Goal: Task Accomplishment & Management: Manage account settings

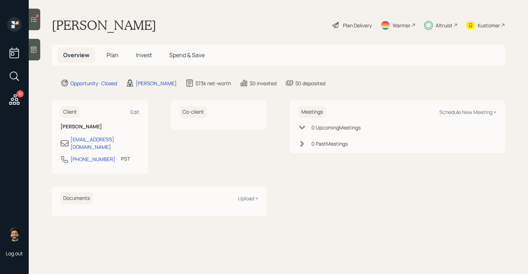
click at [144, 56] on span "Invest" at bounding box center [144, 55] width 16 height 8
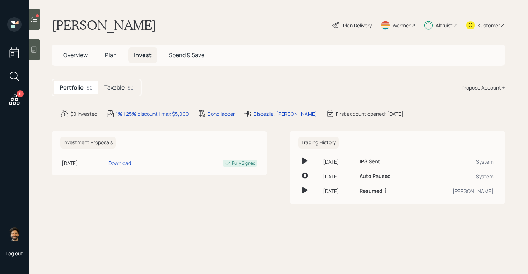
click at [11, 102] on icon at bounding box center [14, 99] width 13 height 13
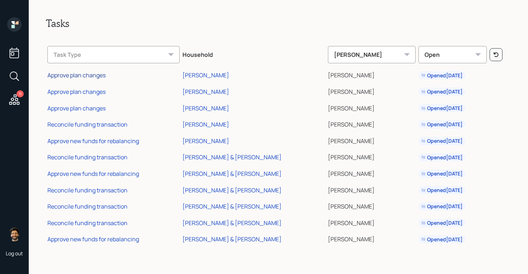
click at [82, 73] on div "Approve plan changes" at bounding box center [76, 75] width 58 height 8
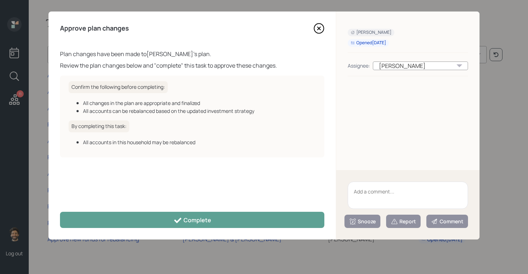
click at [377, 201] on textarea at bounding box center [408, 195] width 120 height 27
type textarea "n"
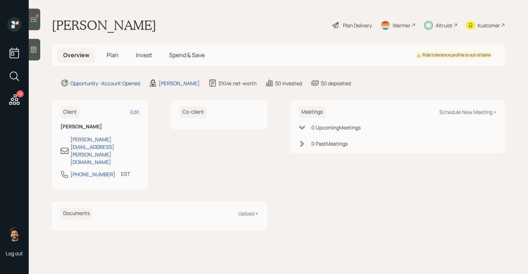
click at [12, 107] on div "10" at bounding box center [14, 100] width 13 height 15
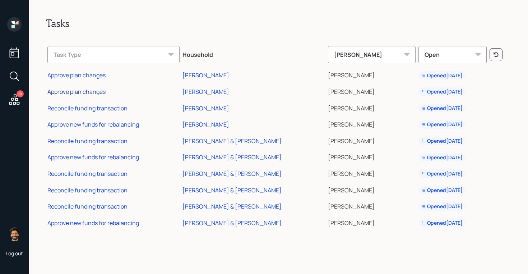
click at [92, 91] on div "Approve plan changes" at bounding box center [76, 92] width 58 height 8
